Goal: Task Accomplishment & Management: Manage account settings

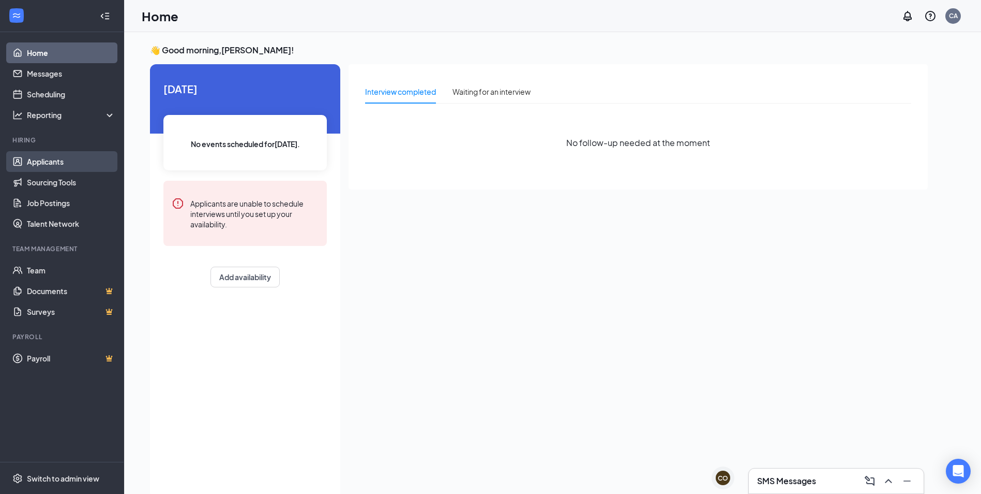
click at [37, 165] on link "Applicants" at bounding box center [71, 161] width 88 height 21
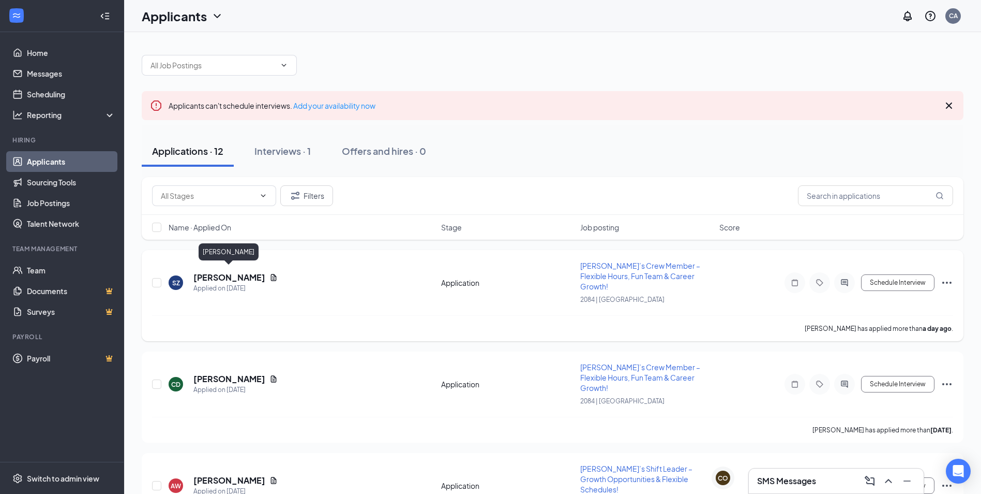
click at [238, 272] on h5 "[PERSON_NAME]" at bounding box center [229, 277] width 72 height 11
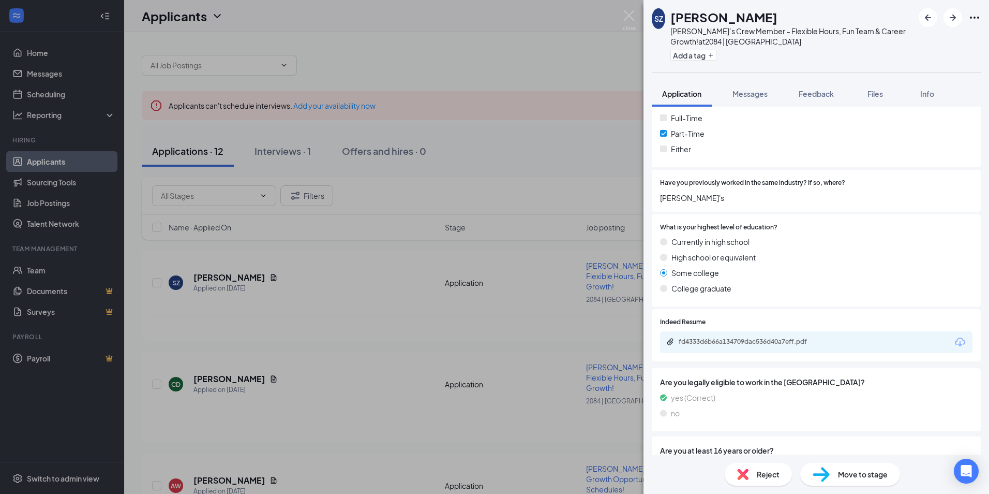
scroll to position [396, 0]
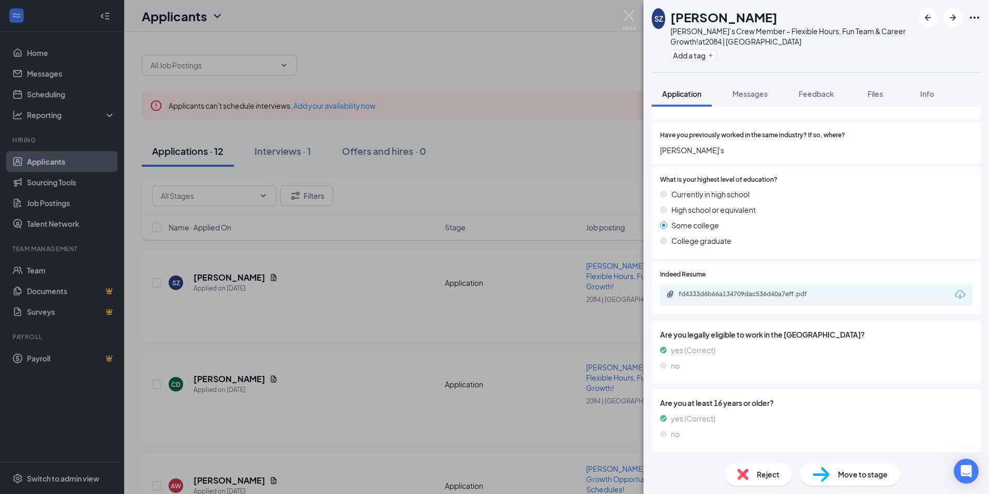
click at [624, 170] on div "SZ [PERSON_NAME] [PERSON_NAME]’s Crew Member – Flexible Hours, Fun Team & Caree…" at bounding box center [494, 247] width 989 height 494
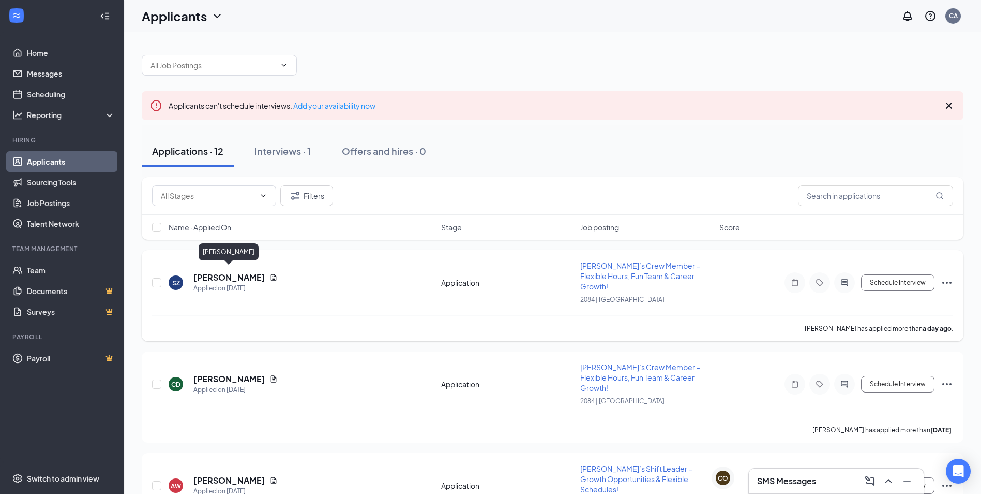
click at [231, 272] on h5 "[PERSON_NAME]" at bounding box center [229, 277] width 72 height 11
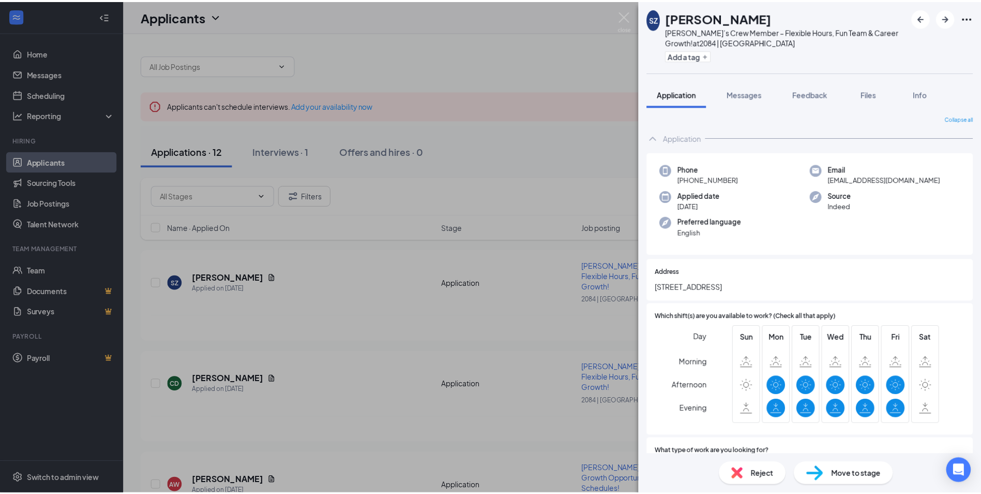
scroll to position [310, 0]
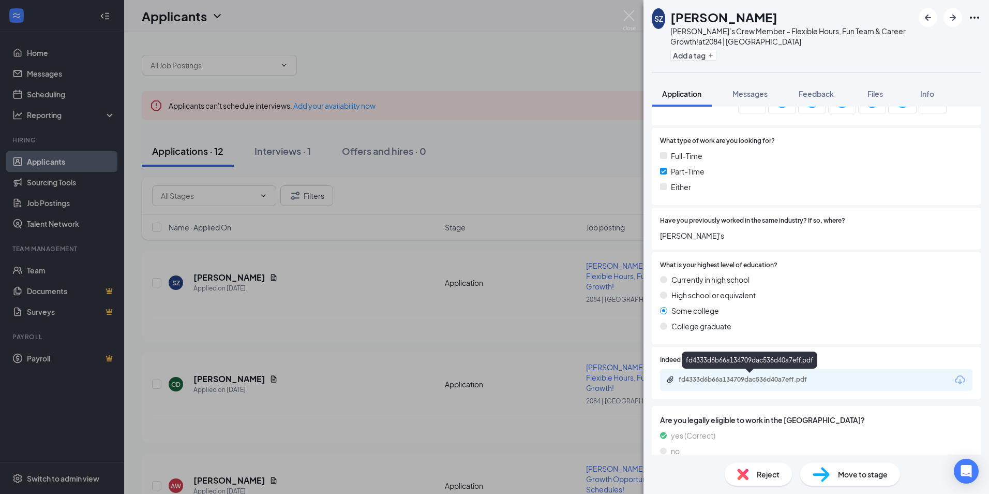
click at [786, 379] on div "fd4333d6b66a134709dac536d40a7eff.pdf" at bounding box center [751, 379] width 145 height 8
click at [628, 16] on img at bounding box center [629, 20] width 13 height 20
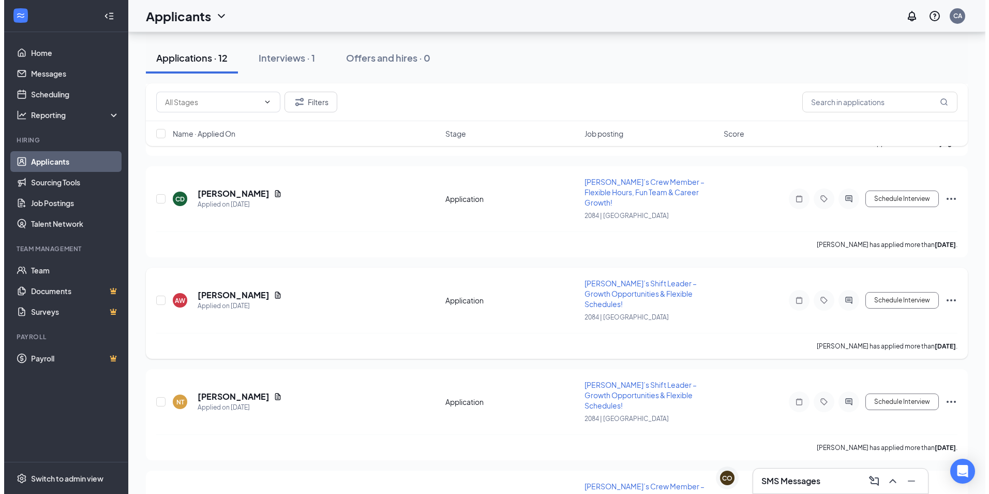
scroll to position [207, 0]
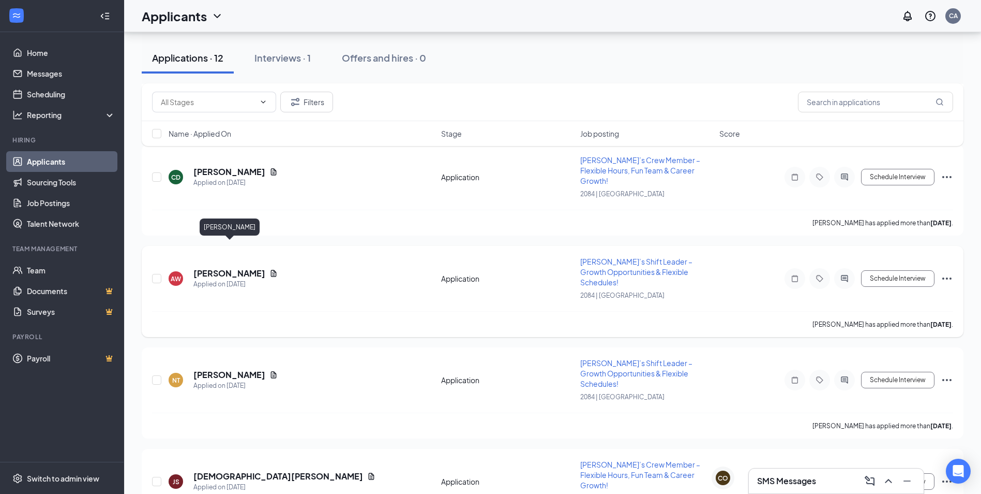
click at [233, 267] on h5 "[PERSON_NAME]" at bounding box center [229, 272] width 72 height 11
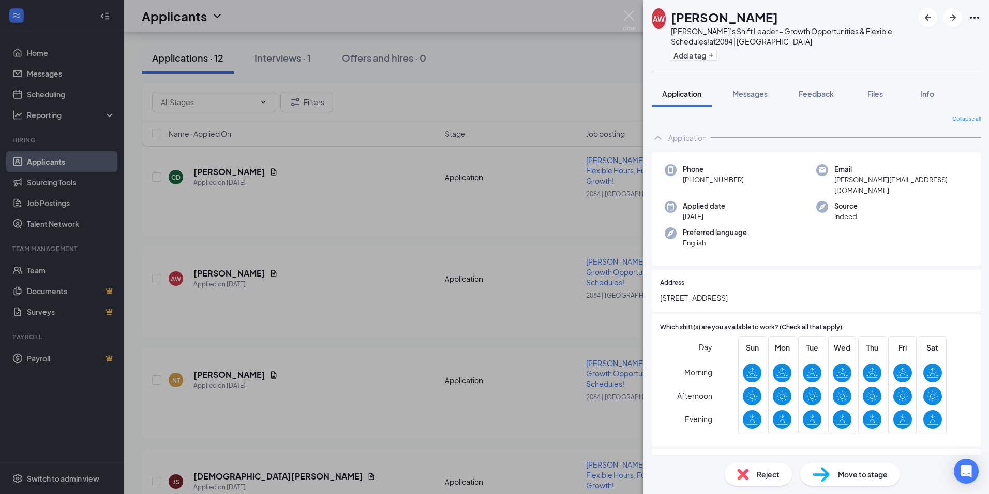
click at [608, 53] on div "[PERSON_NAME] [PERSON_NAME]’s Shift Leader – Growth Opportunities & Flexible Sc…" at bounding box center [494, 247] width 989 height 494
